Goal: Transaction & Acquisition: Subscribe to service/newsletter

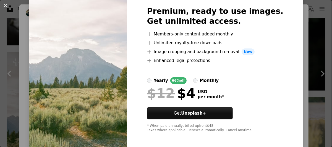
scroll to position [30, 0]
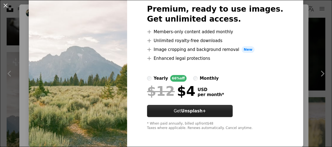
click at [212, 113] on button "Get Unsplash+" at bounding box center [190, 111] width 86 height 12
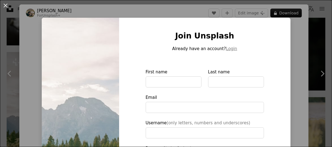
scroll to position [85, 0]
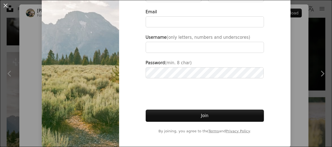
type input "**********"
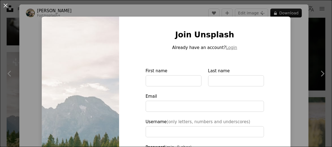
scroll to position [0, 0]
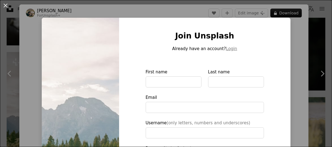
click at [287, 48] on div "An X shape Join Unsplash Already have an account? Login First name Last name Em…" at bounding box center [166, 73] width 332 height 147
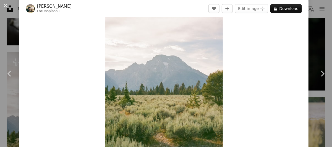
scroll to position [28, 0]
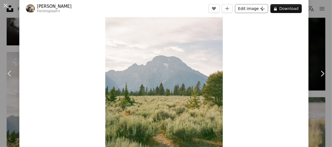
click at [240, 8] on button "Edit image Plus sign for Unsplash+" at bounding box center [251, 8] width 33 height 9
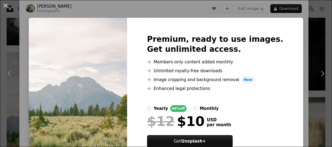
click at [156, 107] on label "yearly 66% off" at bounding box center [166, 108] width 39 height 7
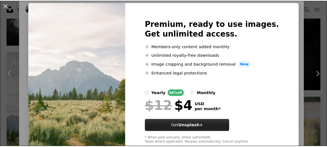
scroll to position [30, 0]
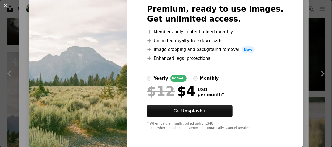
click at [298, 47] on div "An X shape Premium, ready to use images. Get unlimited access. A plus sign Memb…" at bounding box center [166, 73] width 332 height 147
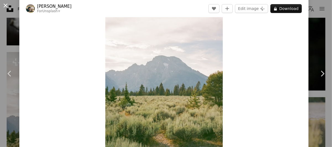
click at [7, 7] on button "An X shape" at bounding box center [5, 5] width 7 height 7
